Goal: Register for event/course

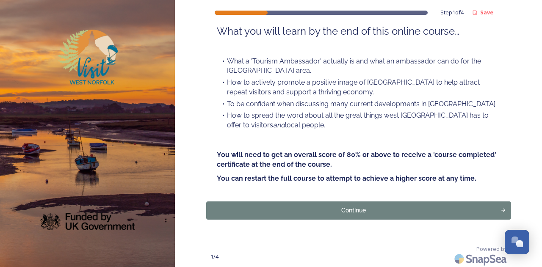
scroll to position [103, 0]
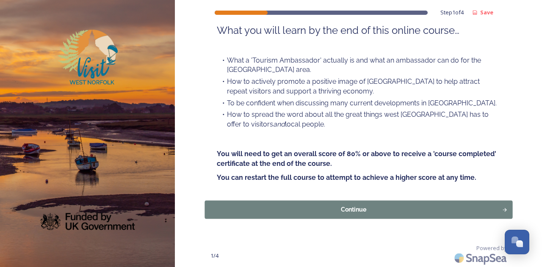
click at [328, 217] on button "Continue" at bounding box center [359, 209] width 308 height 18
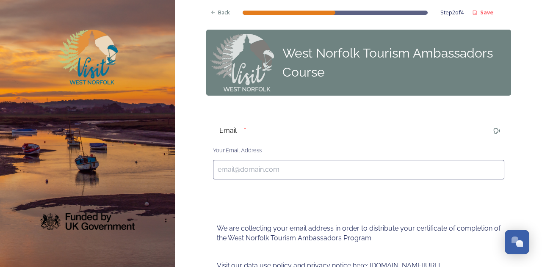
click at [307, 171] on input at bounding box center [359, 169] width 292 height 19
type input "[EMAIL_ADDRESS][DOMAIN_NAME]"
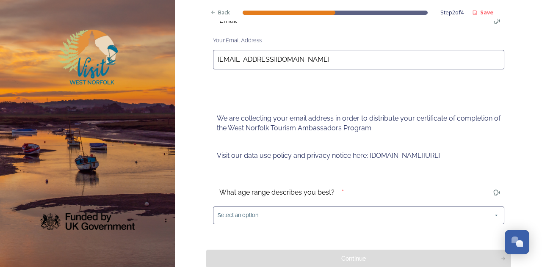
scroll to position [127, 0]
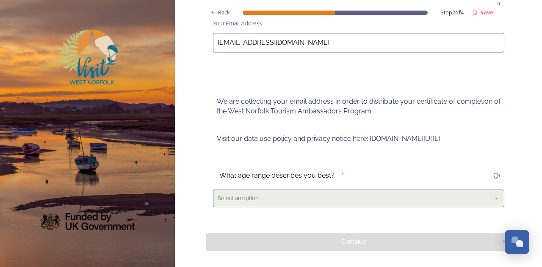
click at [312, 205] on div "Select an option" at bounding box center [359, 198] width 292 height 17
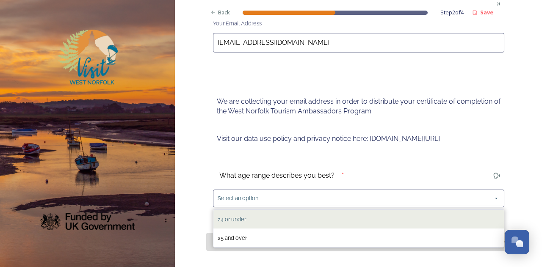
click at [313, 214] on div "24 or under" at bounding box center [359, 219] width 291 height 19
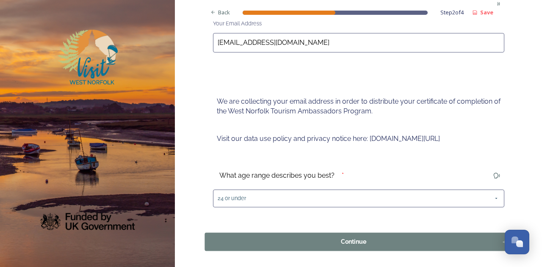
click at [314, 239] on div "Continue" at bounding box center [353, 241] width 289 height 9
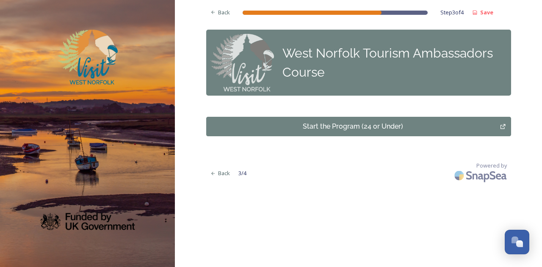
click at [346, 133] on button "Start the Program (24 or Under)" at bounding box center [358, 126] width 305 height 19
